Goal: Transaction & Acquisition: Book appointment/travel/reservation

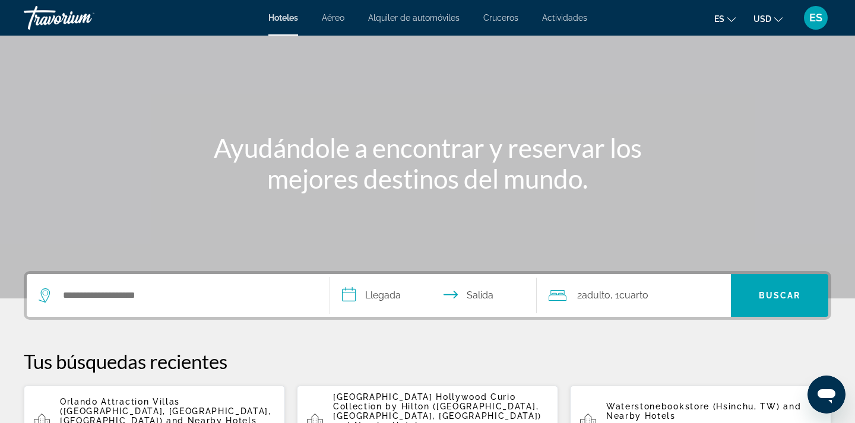
scroll to position [45, 0]
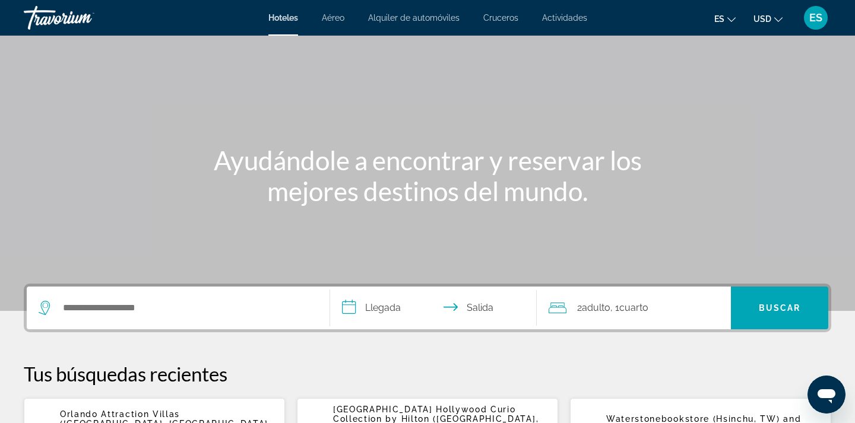
click at [229, 294] on div "Search widget" at bounding box center [178, 308] width 279 height 43
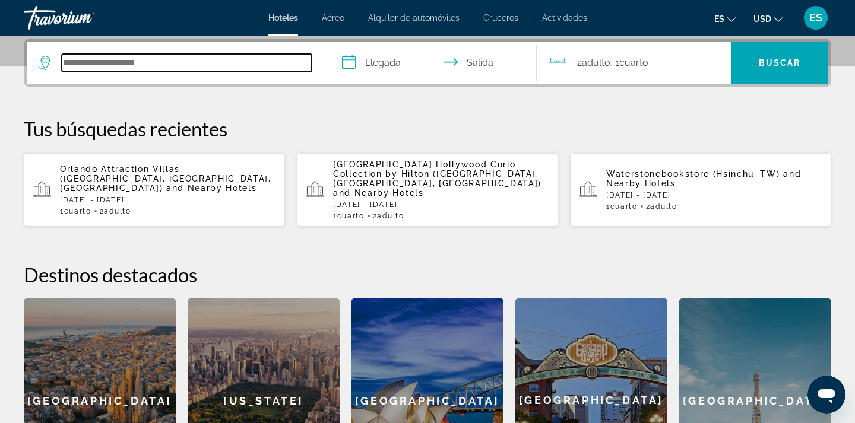
click at [226, 64] on input "Search hotel destination" at bounding box center [187, 63] width 250 height 18
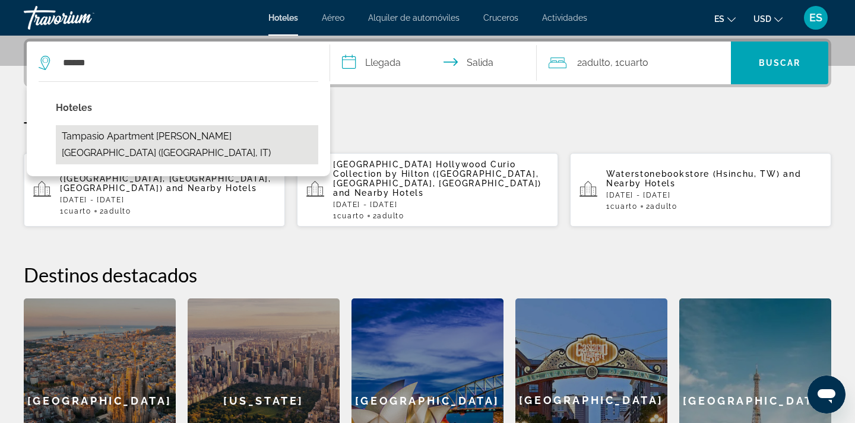
click at [221, 141] on button "Tampasio Apartment [PERSON_NAME][GEOGRAPHIC_DATA] ([GEOGRAPHIC_DATA], IT)" at bounding box center [187, 144] width 262 height 39
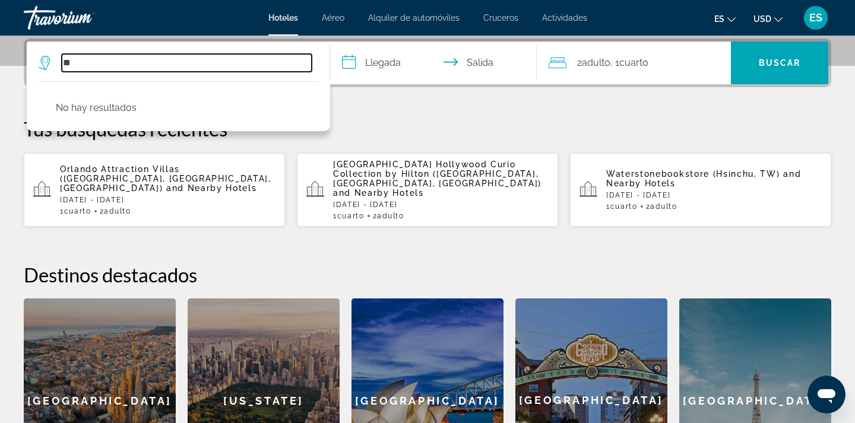
type input "*"
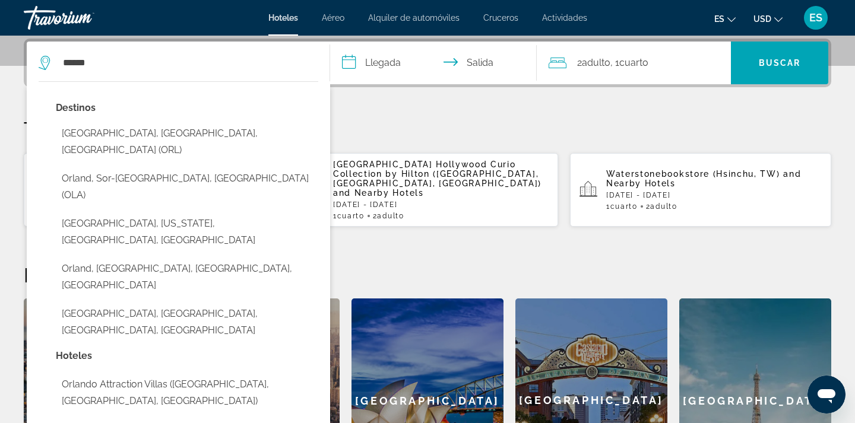
click at [226, 146] on div "Destinos [GEOGRAPHIC_DATA], [GEOGRAPHIC_DATA], [GEOGRAPHIC_DATA] ([GEOGRAPHIC_D…" at bounding box center [187, 224] width 262 height 248
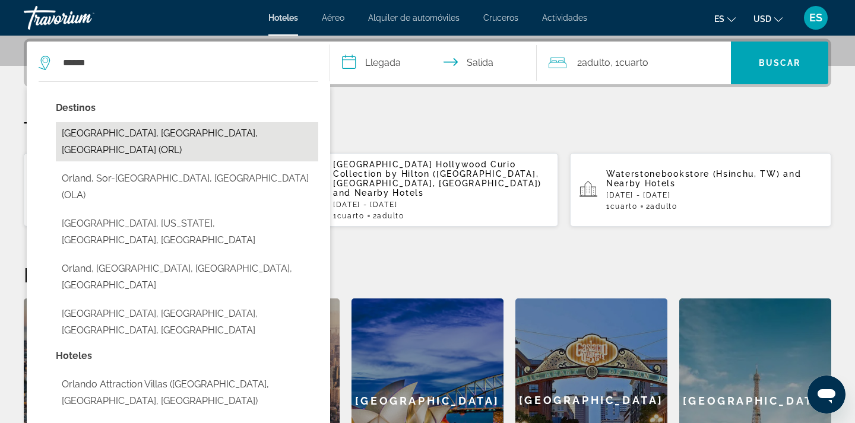
click at [221, 139] on button "[GEOGRAPHIC_DATA], [GEOGRAPHIC_DATA], [GEOGRAPHIC_DATA] (ORL)" at bounding box center [187, 141] width 262 height 39
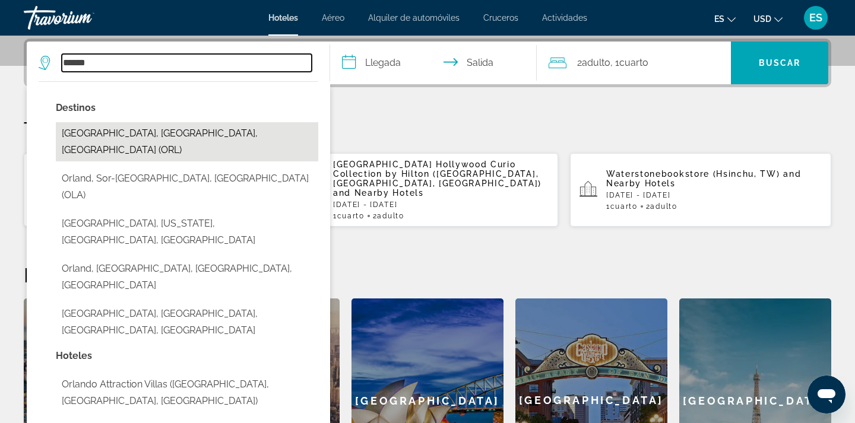
type input "**********"
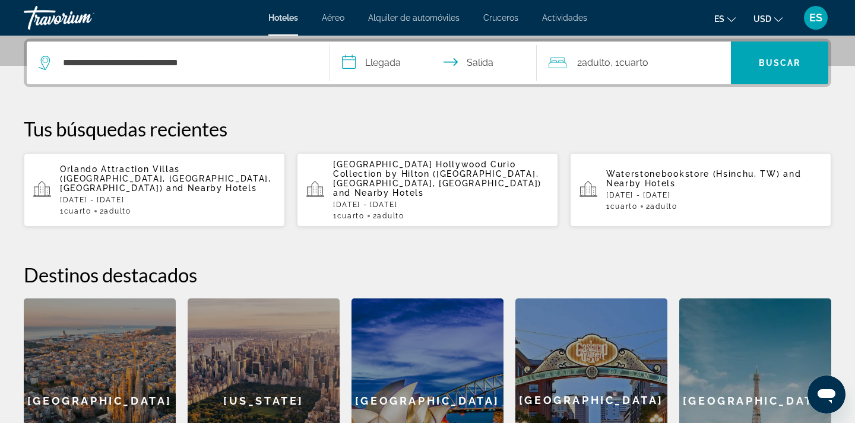
click at [380, 71] on input "**********" at bounding box center [435, 65] width 211 height 46
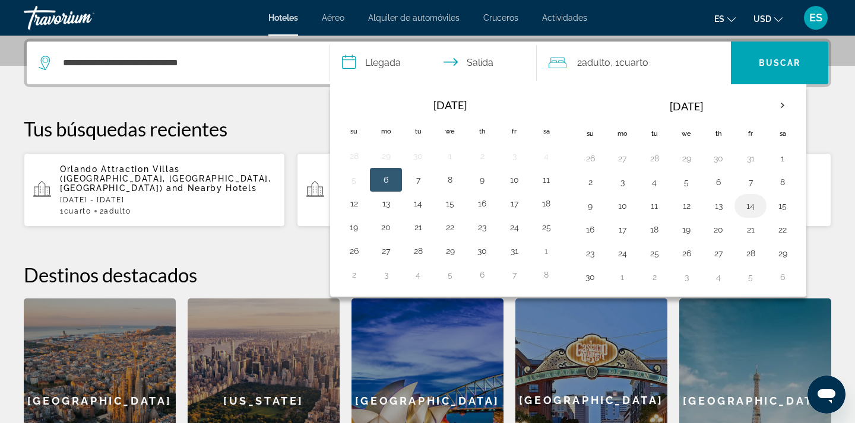
click at [747, 212] on button "14" at bounding box center [750, 206] width 19 height 17
click at [599, 229] on button "16" at bounding box center [590, 229] width 19 height 17
type input "**********"
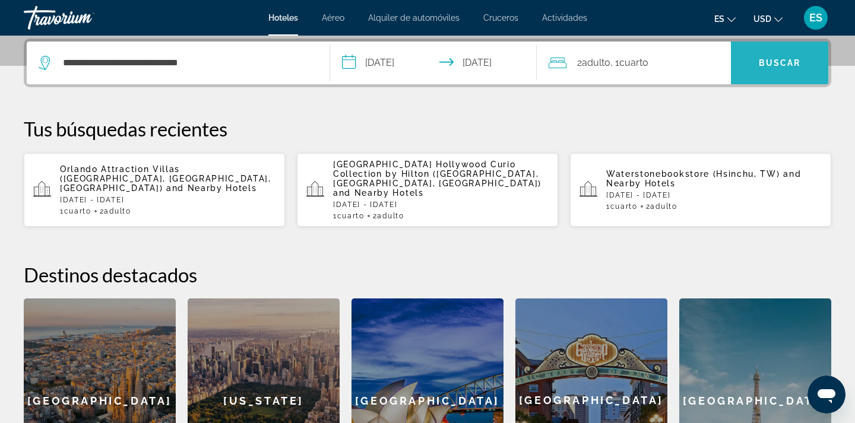
click at [750, 64] on span "Search" at bounding box center [779, 63] width 97 height 28
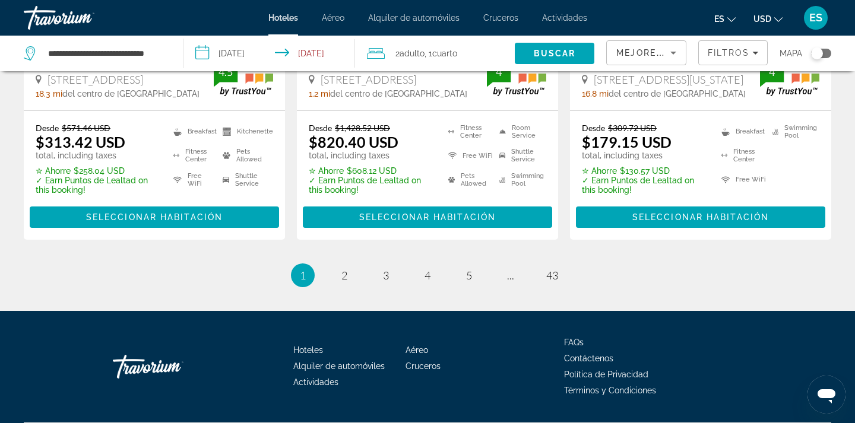
scroll to position [1745, 0]
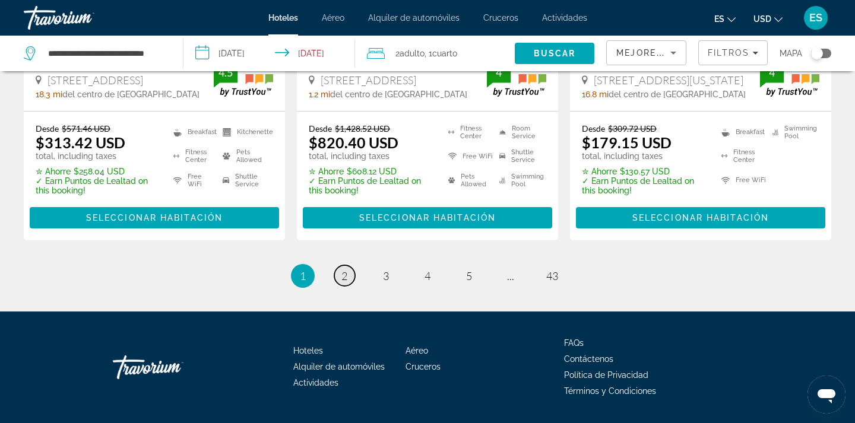
click at [342, 269] on span "2" at bounding box center [344, 275] width 6 height 13
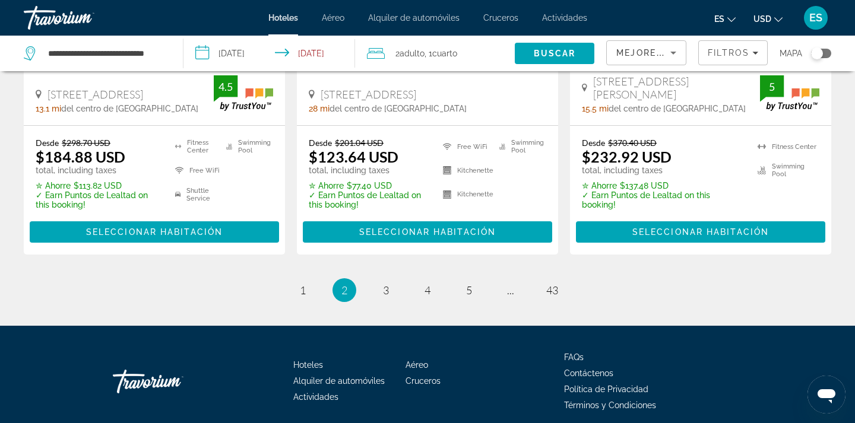
scroll to position [1745, 0]
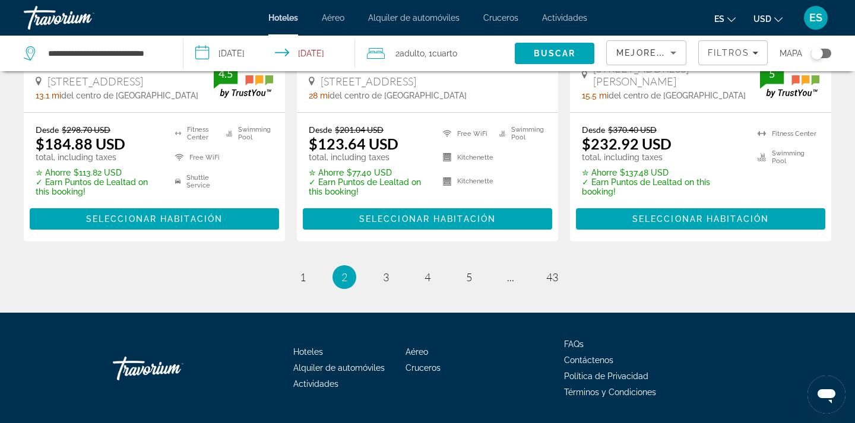
click at [382, 265] on li "page 3" at bounding box center [386, 277] width 24 height 24
click at [385, 271] on span "3" at bounding box center [386, 277] width 6 height 13
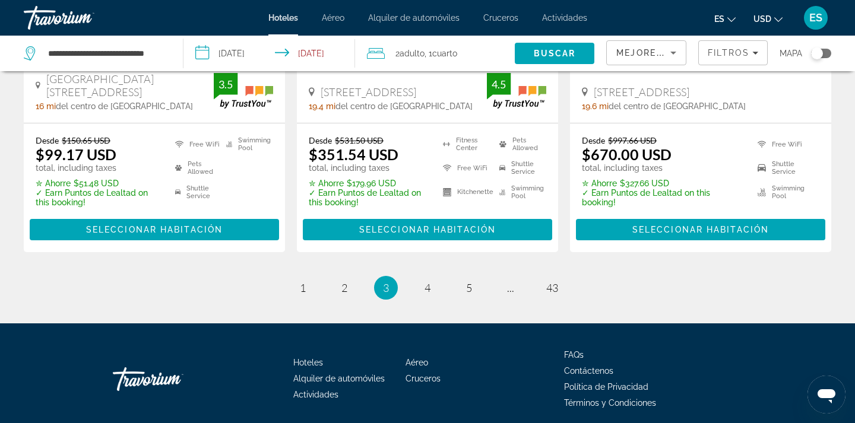
scroll to position [1746, 0]
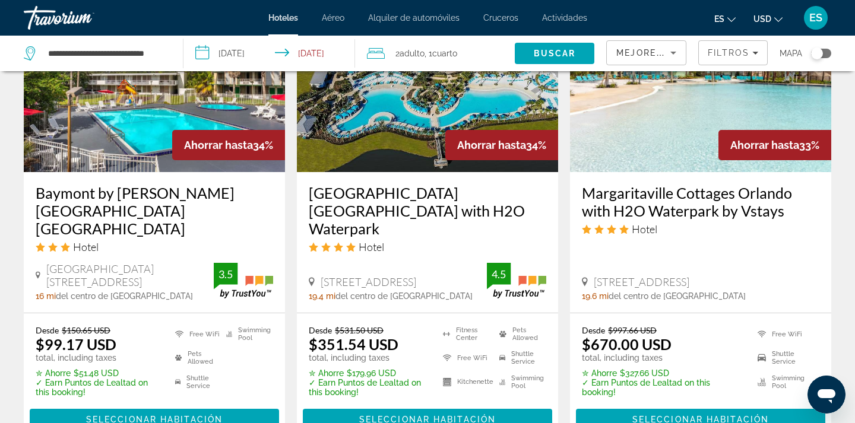
scroll to position [1539, 0]
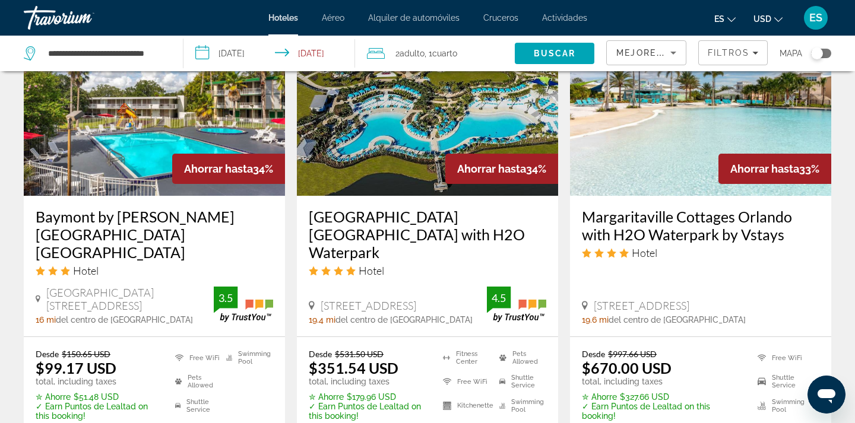
click at [364, 132] on img "Main content" at bounding box center [427, 101] width 261 height 190
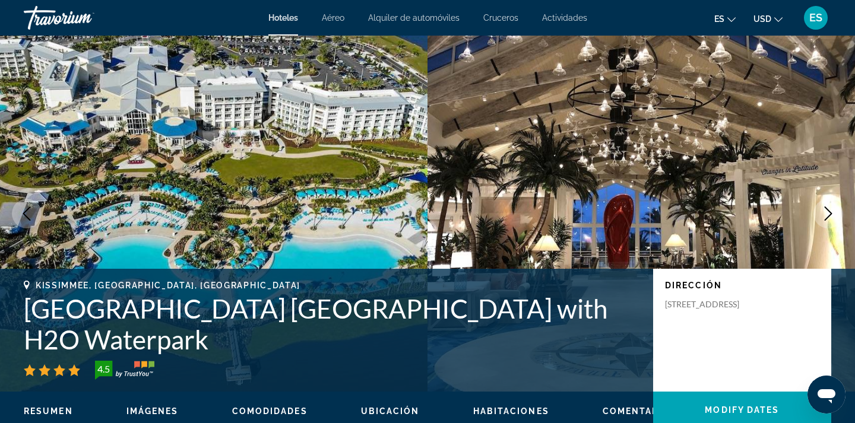
click at [814, 215] on button "Next image" at bounding box center [828, 214] width 30 height 30
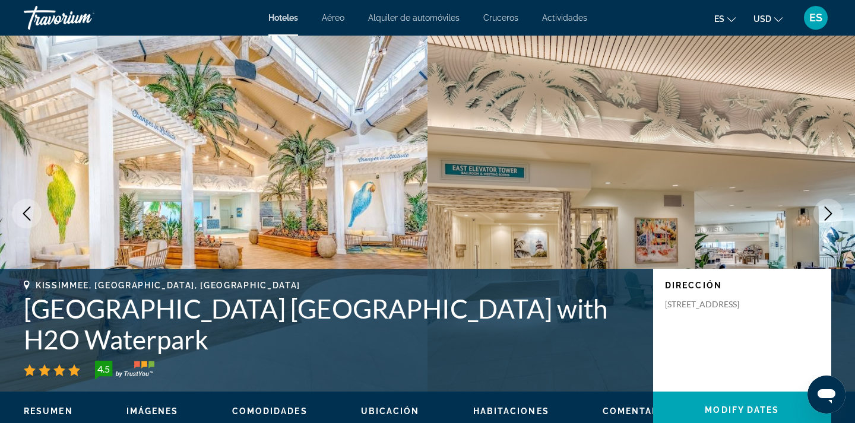
click at [814, 216] on button "Next image" at bounding box center [828, 214] width 30 height 30
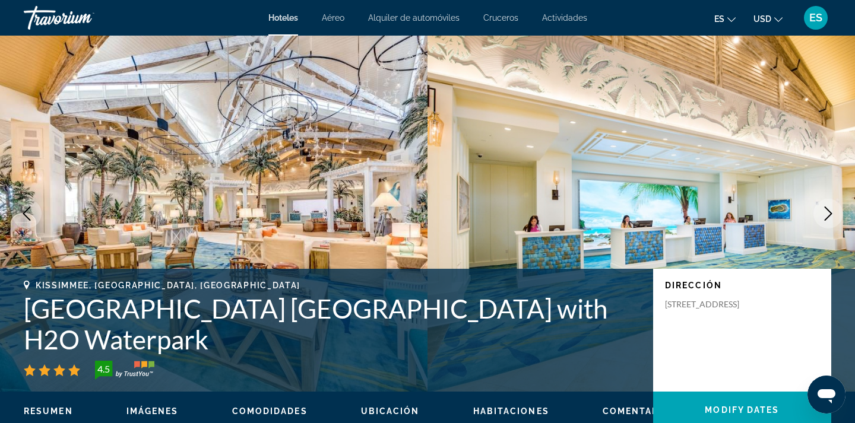
click at [827, 214] on icon "Next image" at bounding box center [828, 214] width 14 height 14
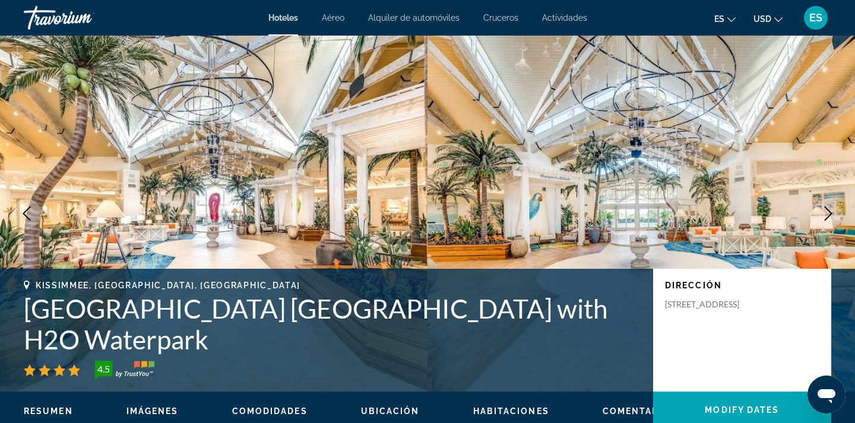
click at [829, 214] on icon "Next image" at bounding box center [828, 214] width 14 height 14
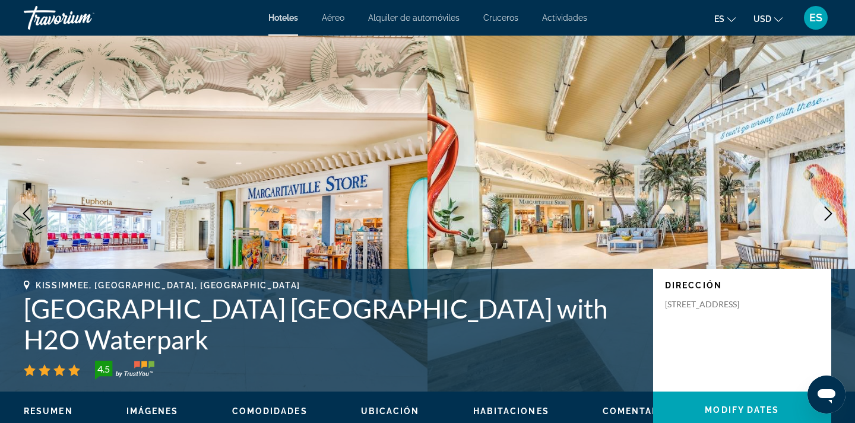
scroll to position [-10, 0]
click at [840, 178] on img "Main content" at bounding box center [640, 214] width 427 height 356
click at [829, 218] on icon "Next image" at bounding box center [828, 214] width 14 height 14
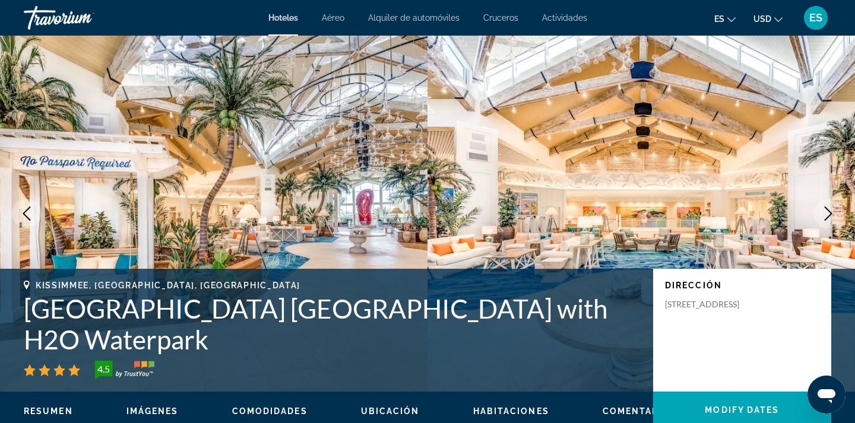
click at [829, 221] on icon "Next image" at bounding box center [828, 214] width 14 height 14
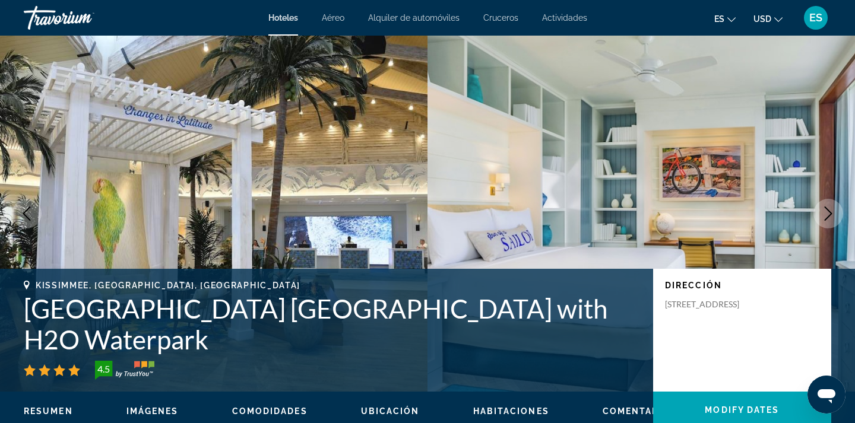
click at [829, 221] on icon "Next image" at bounding box center [828, 214] width 14 height 14
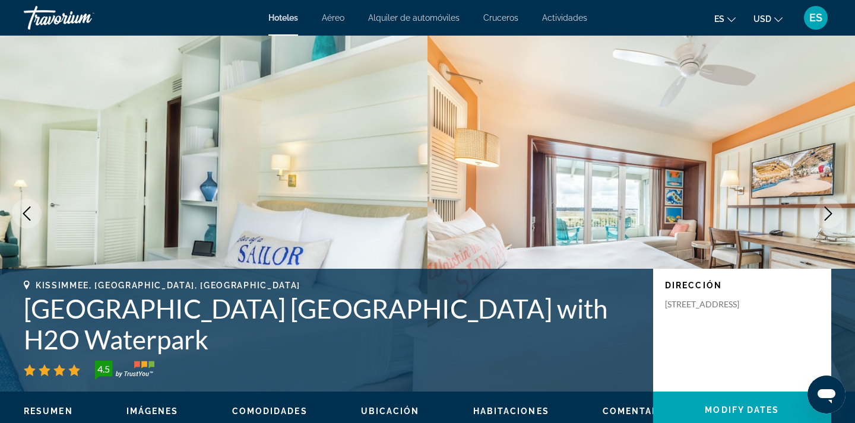
click at [813, 263] on img "Main content" at bounding box center [640, 214] width 427 height 356
